Goal: Task Accomplishment & Management: Manage account settings

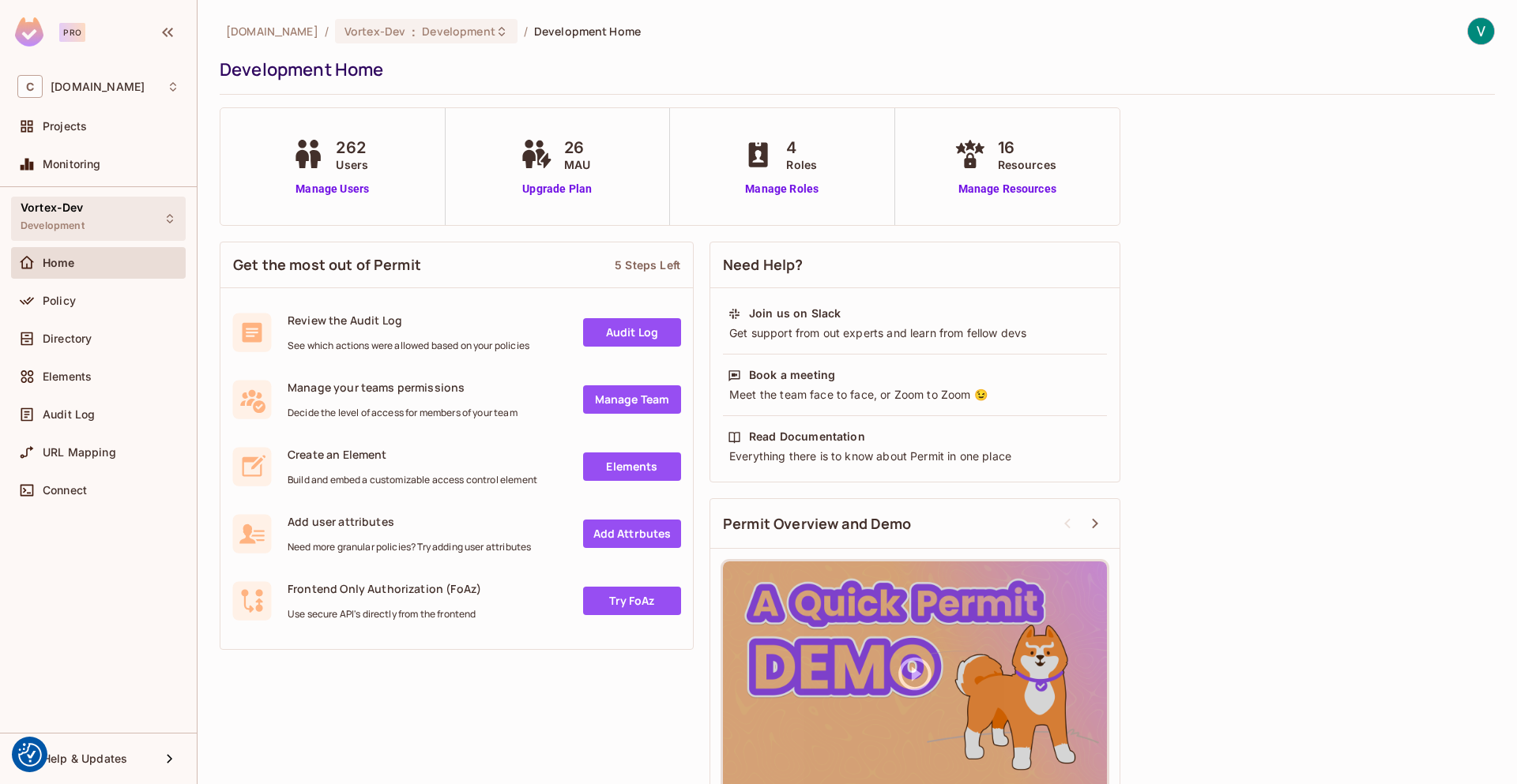
click at [68, 207] on span "Vortex-Dev" at bounding box center [52, 208] width 64 height 13
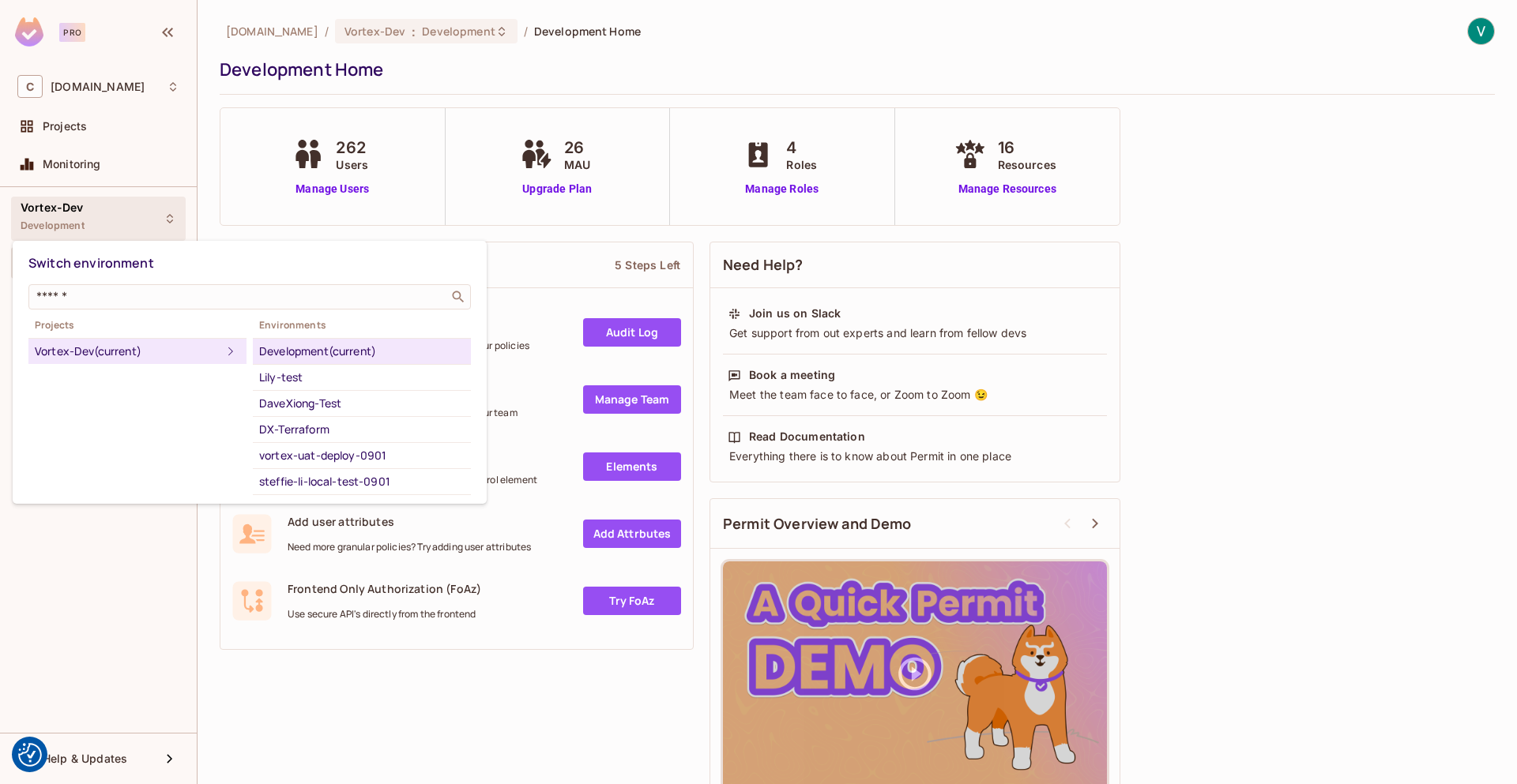
click at [112, 77] on div at bounding box center [758, 392] width 1517 height 784
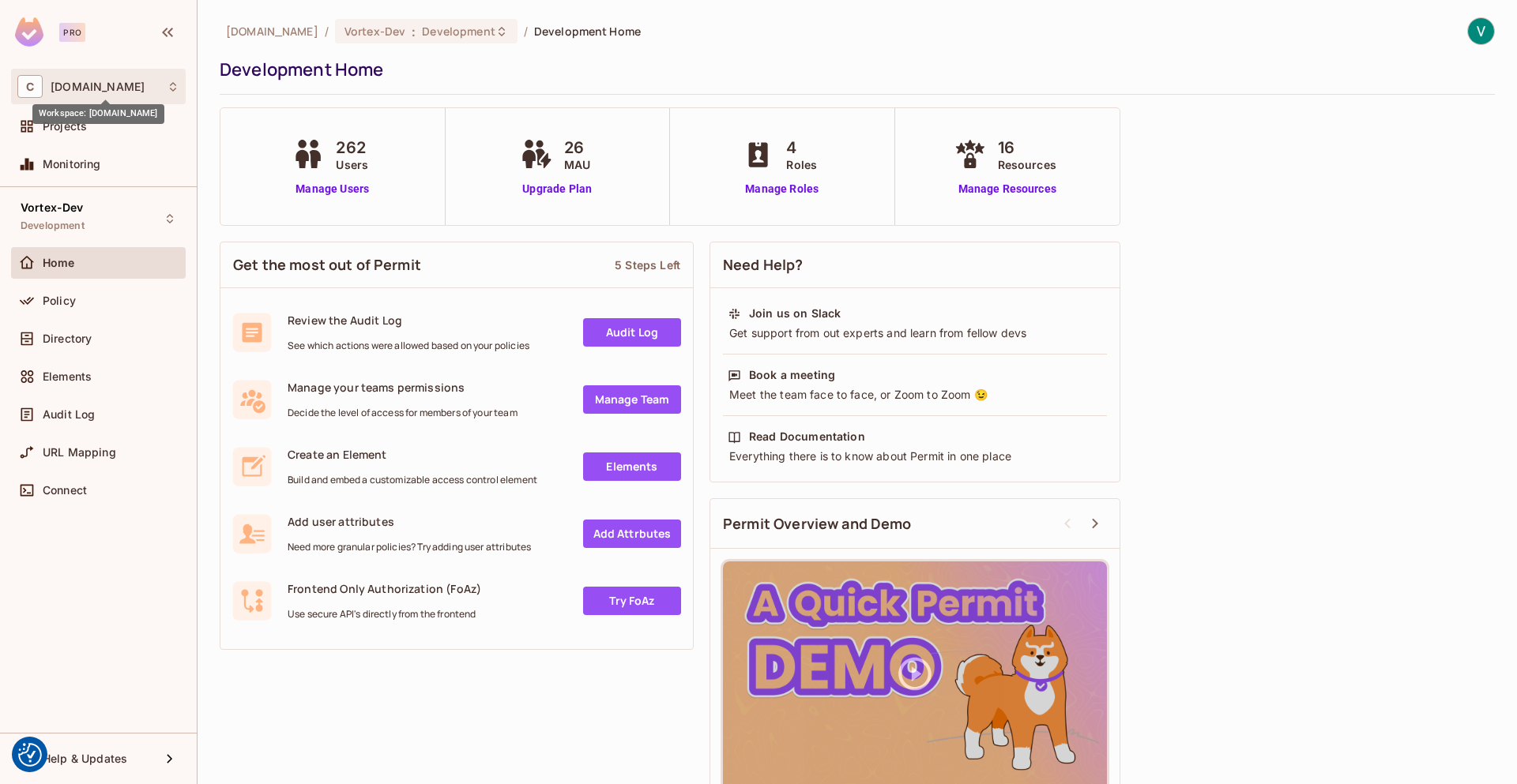
click at [113, 82] on span "[DOMAIN_NAME]" at bounding box center [98, 86] width 94 height 13
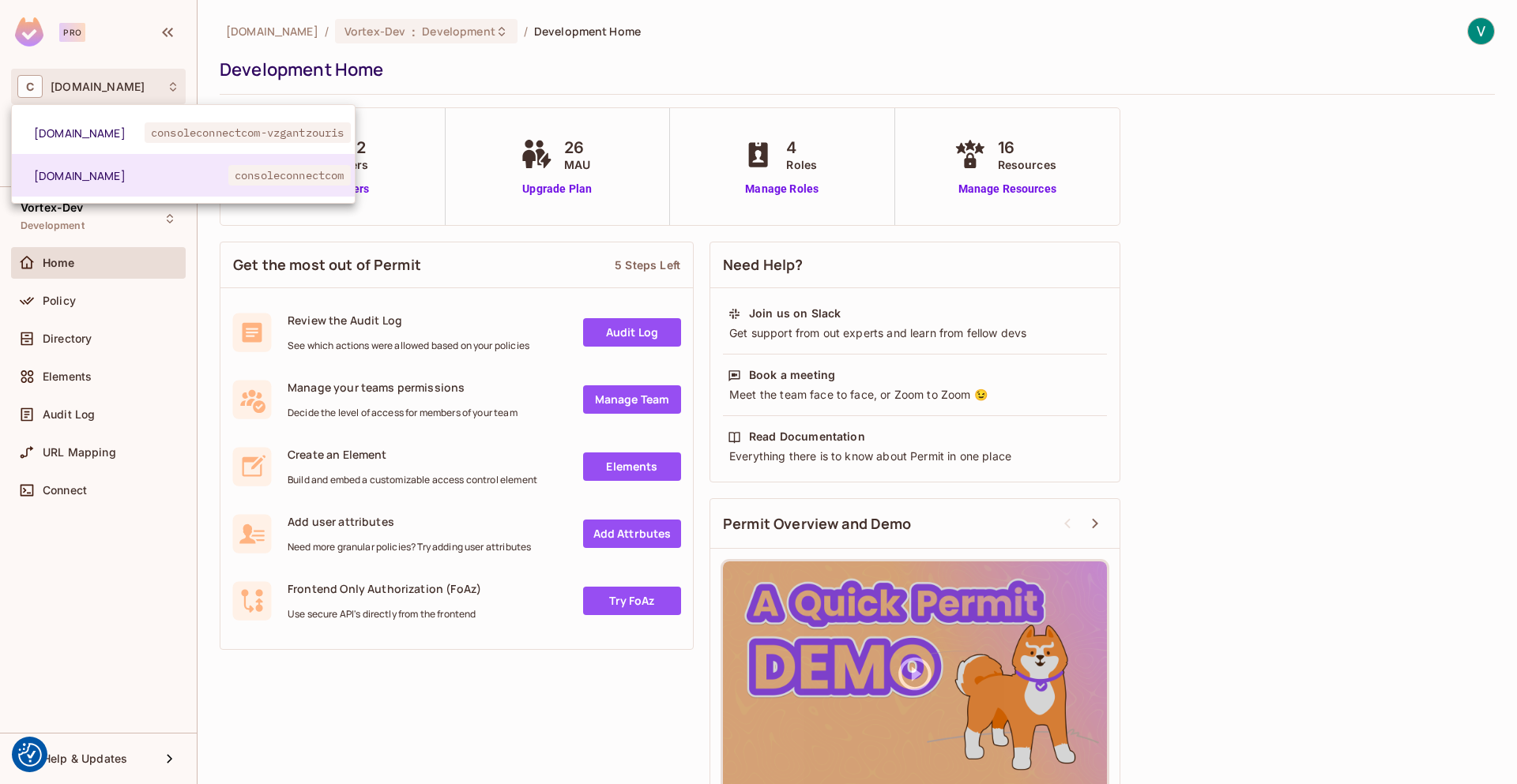
click at [117, 602] on div at bounding box center [758, 392] width 1517 height 784
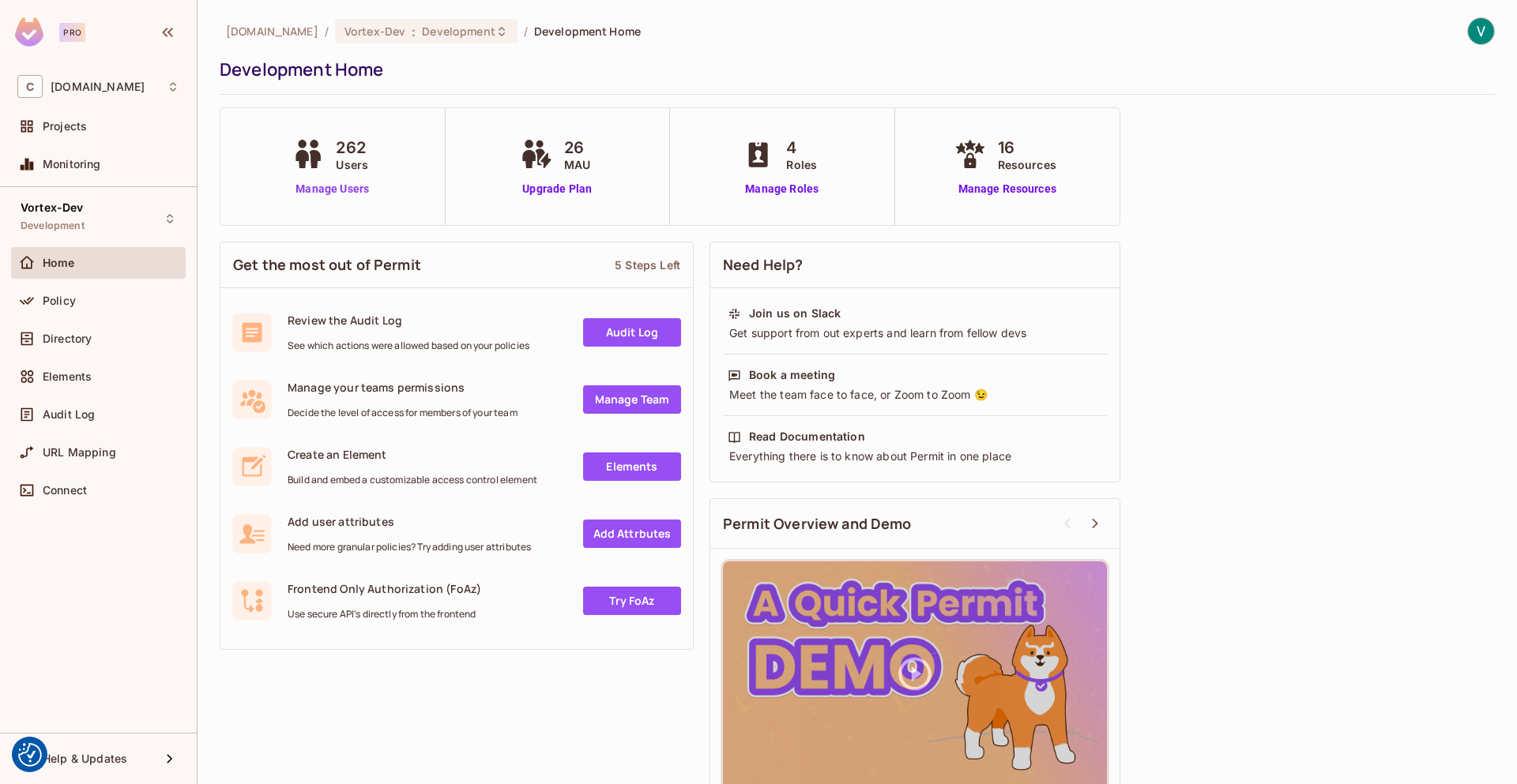
click at [345, 185] on link "Manage Users" at bounding box center [332, 189] width 88 height 17
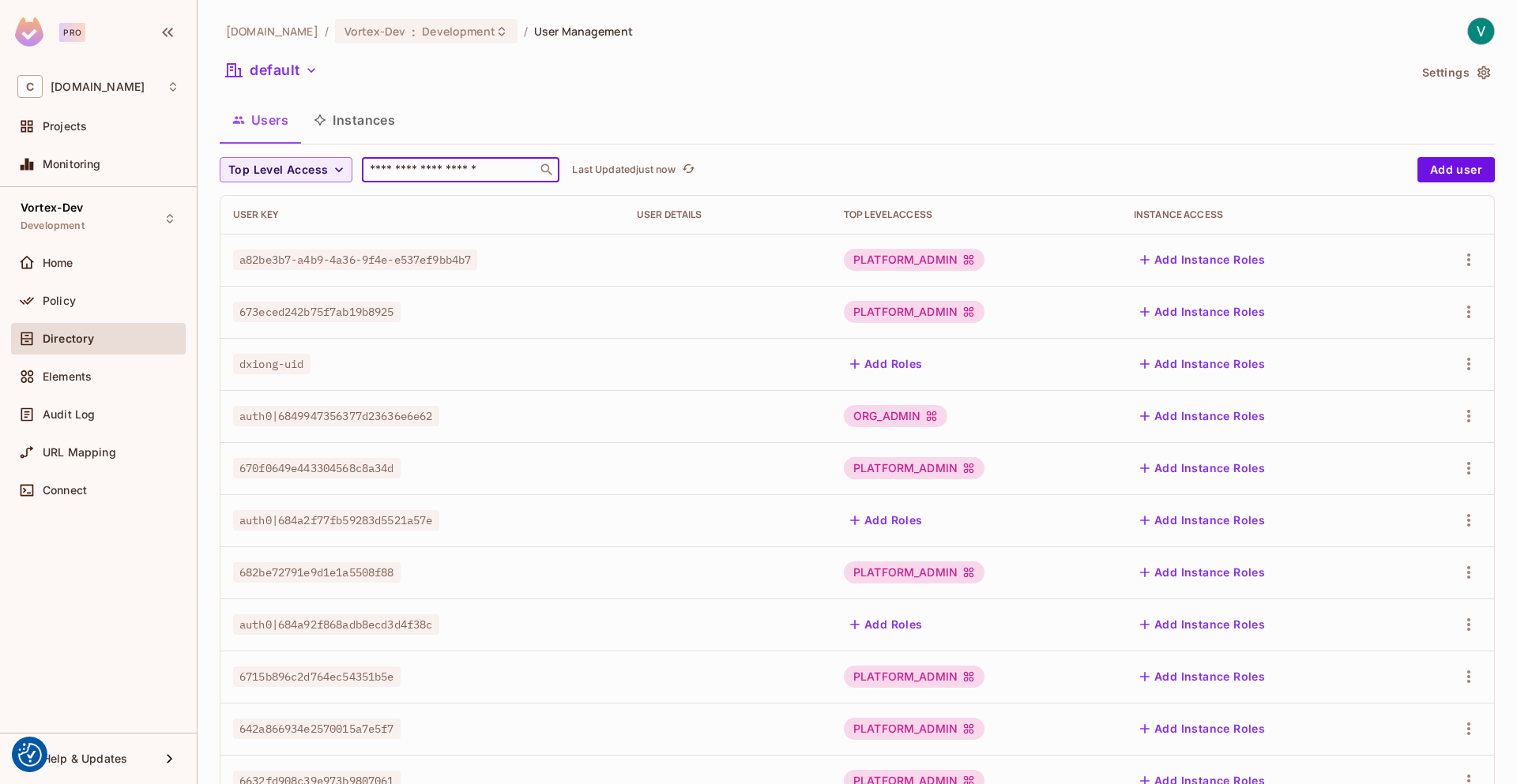
click at [466, 178] on div "​" at bounding box center [460, 170] width 198 height 25
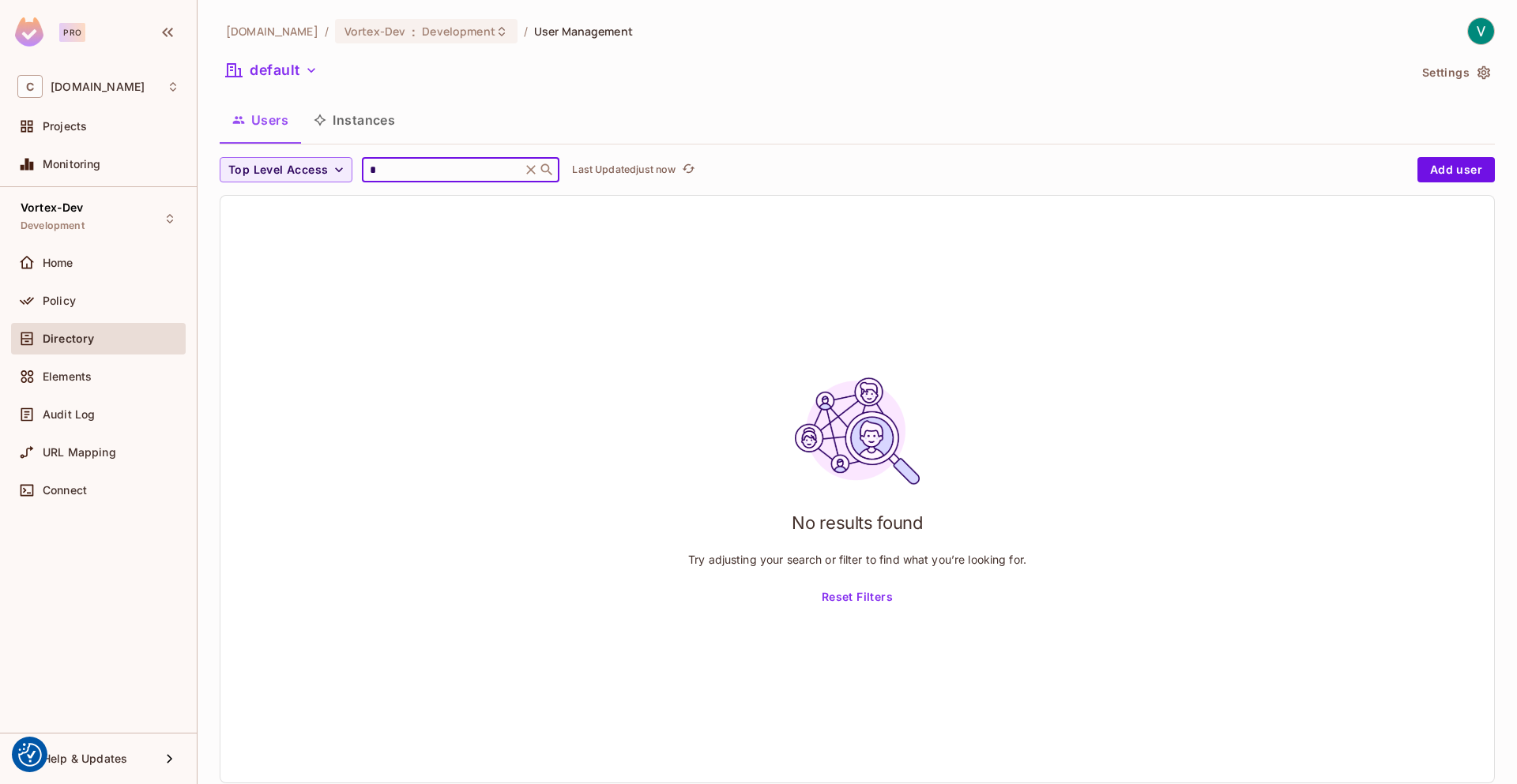
type input "**"
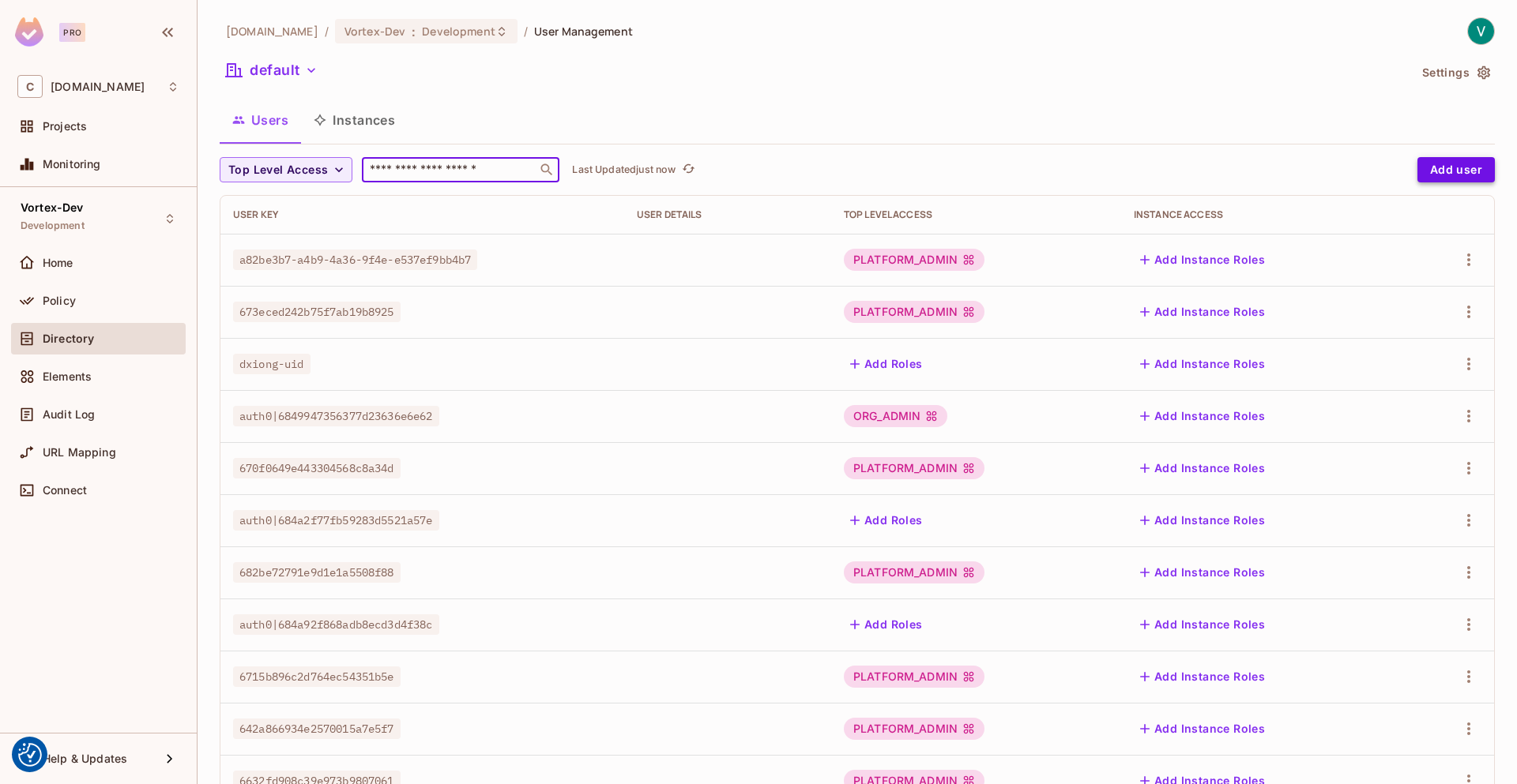
click at [1448, 171] on button "Add user" at bounding box center [1455, 170] width 77 height 25
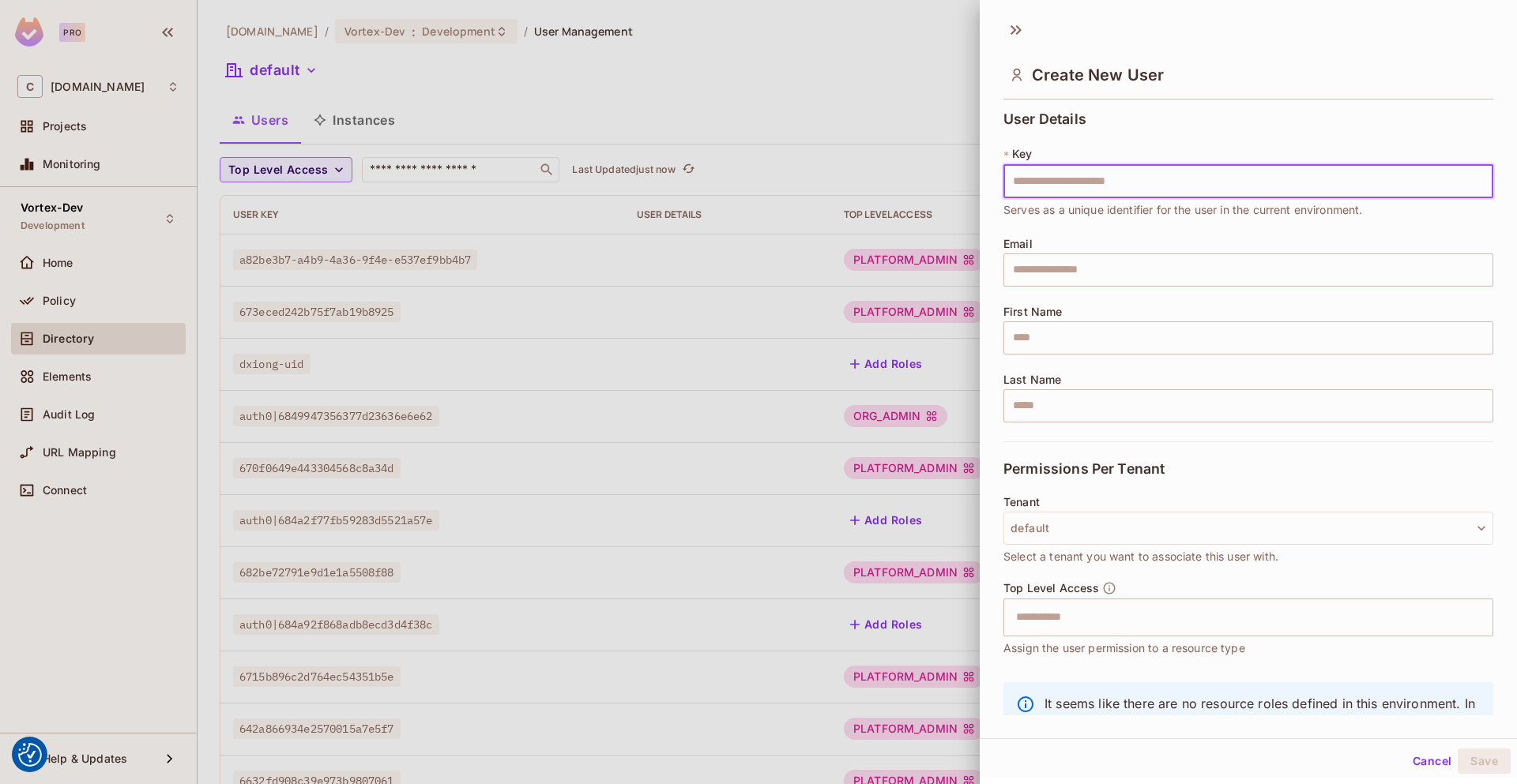
click at [1146, 231] on div "User Details * Key ​ Serves as a unique identifier for the user in the current …" at bounding box center [1248, 276] width 490 height 330
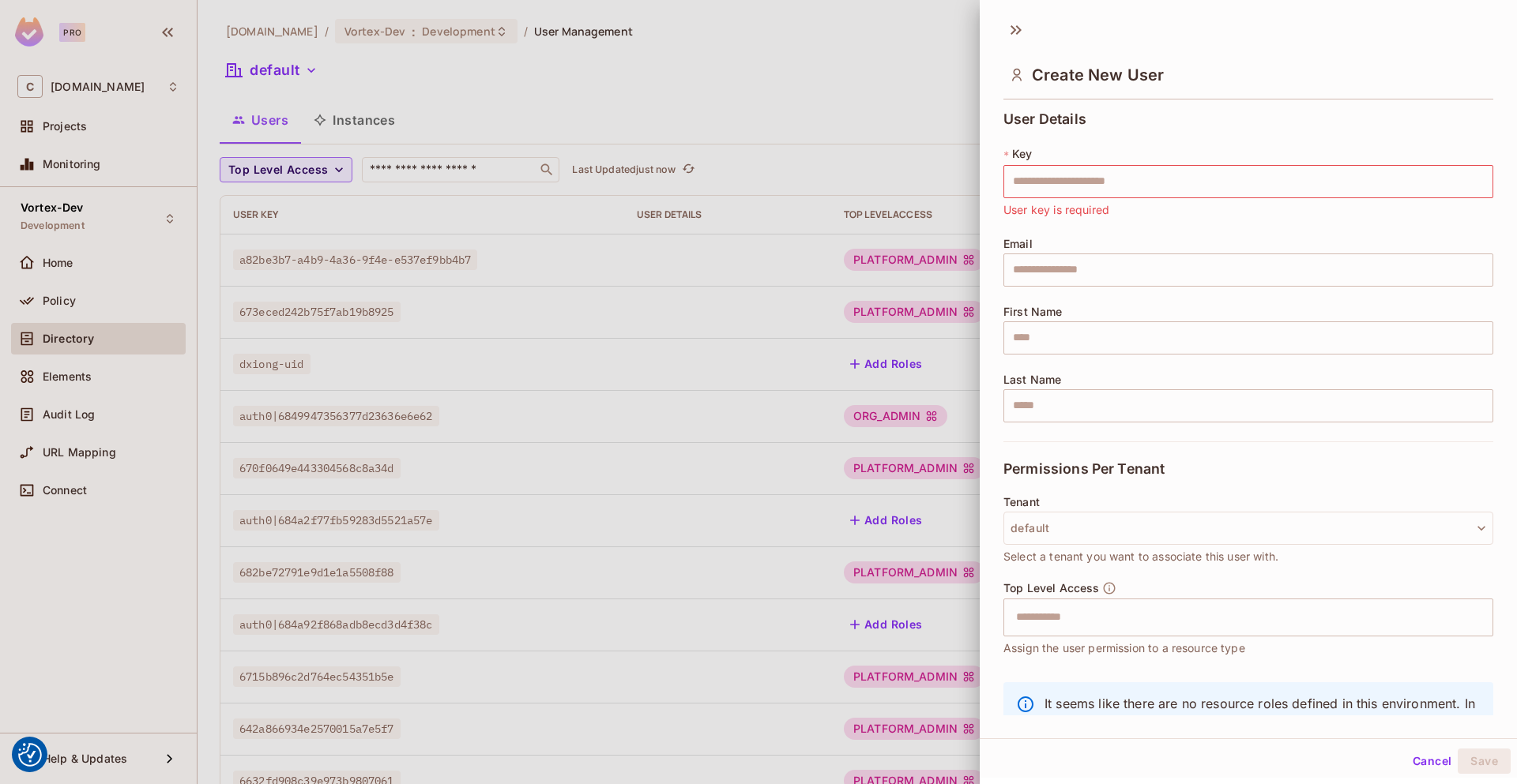
click at [1406, 756] on button "Cancel" at bounding box center [1432, 761] width 51 height 25
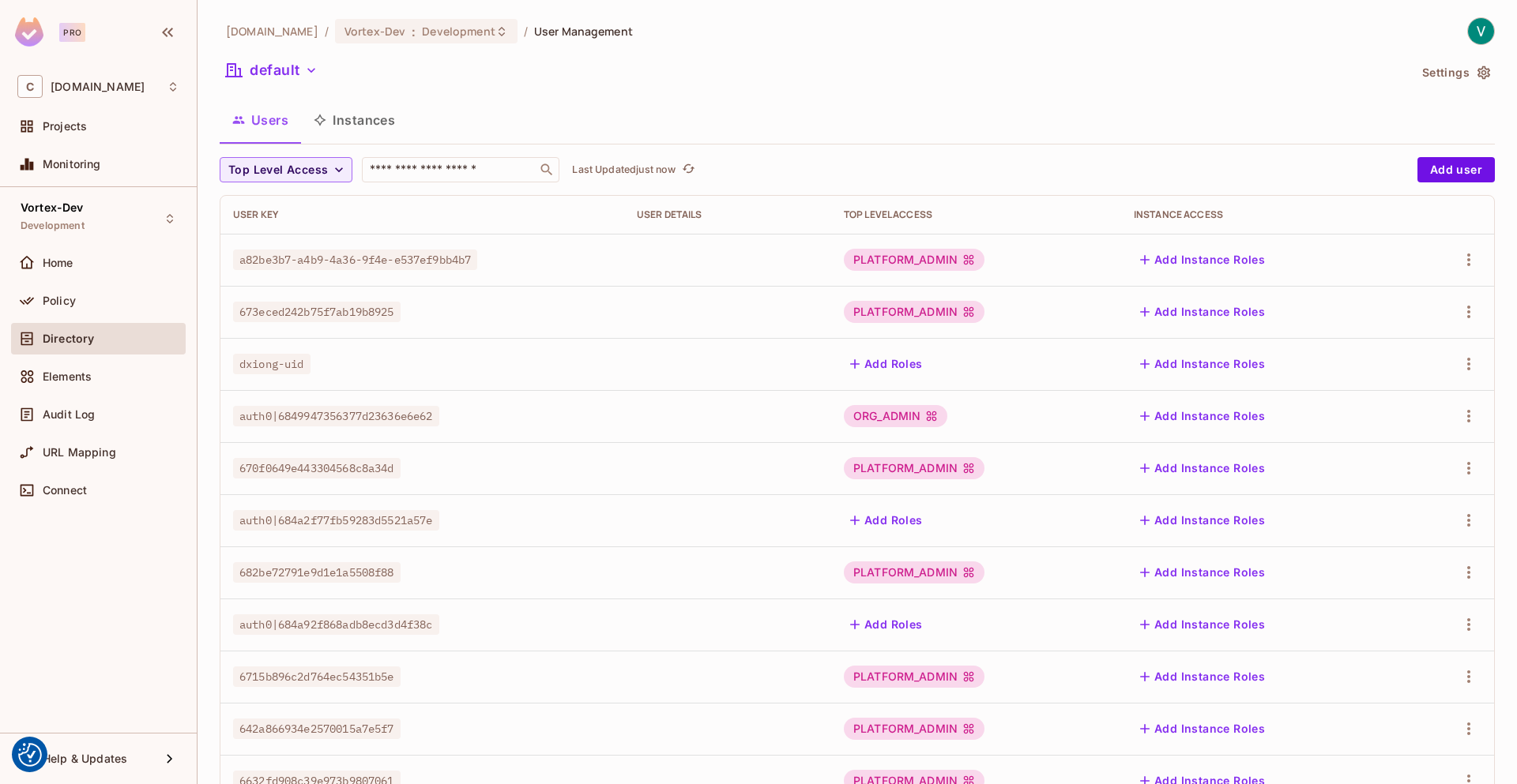
drag, startPoint x: 832, startPoint y: 47, endPoint x: 839, endPoint y: 53, distance: 9.2
click at [835, 48] on div "[DOMAIN_NAME] / Vortex-Dev : Development / User Management default Settings Use…" at bounding box center [857, 549] width 1275 height 1064
click at [1467, 60] on button "Settings" at bounding box center [1454, 72] width 79 height 25
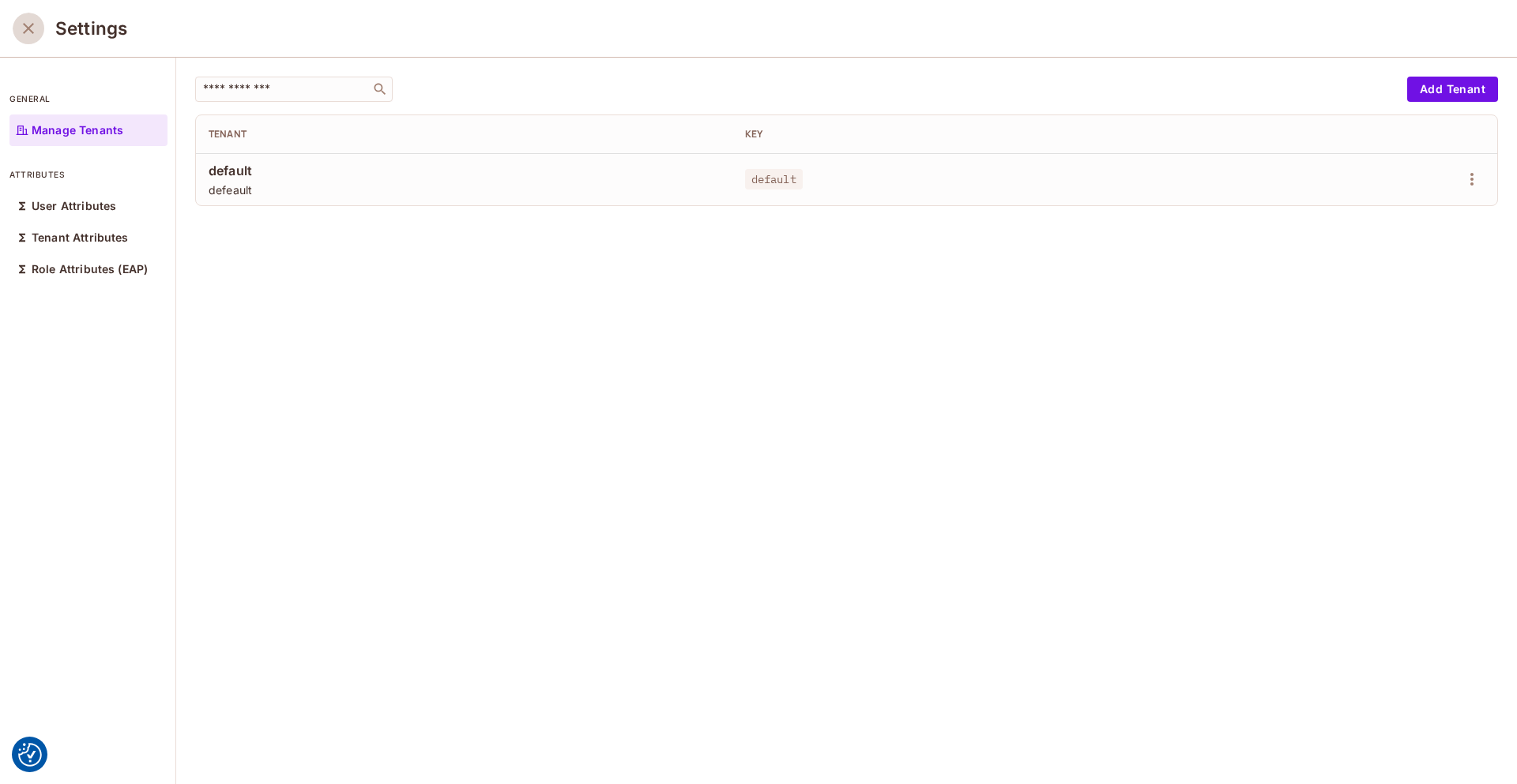
click at [31, 26] on icon "close" at bounding box center [27, 27] width 19 height 19
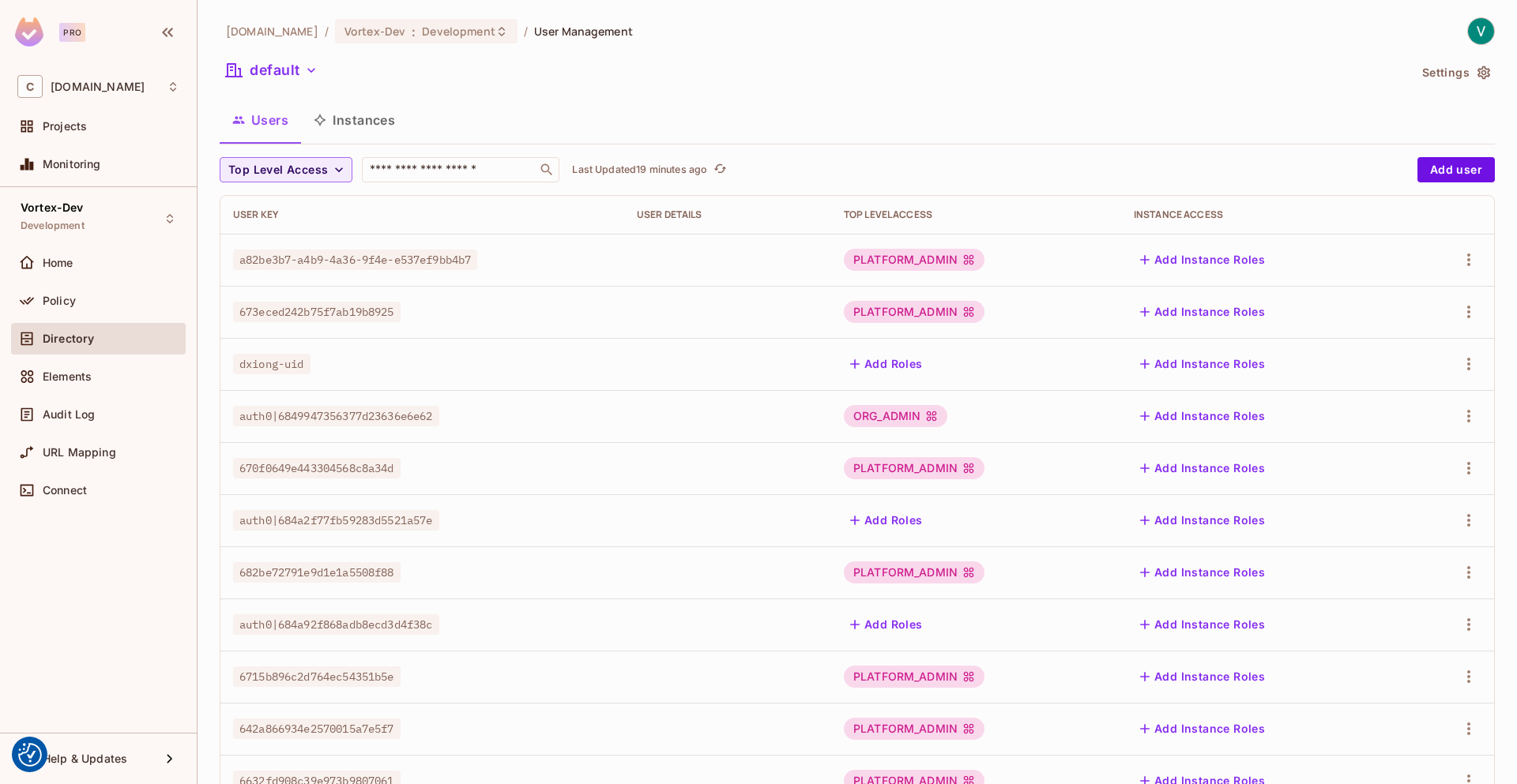
click at [1128, 72] on div "default" at bounding box center [813, 72] width 1188 height 30
